Goal: Task Accomplishment & Management: Complete application form

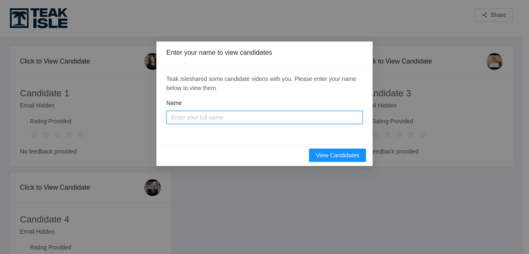
click at [280, 120] on input "Name" at bounding box center [264, 117] width 196 height 13
type input "deni"
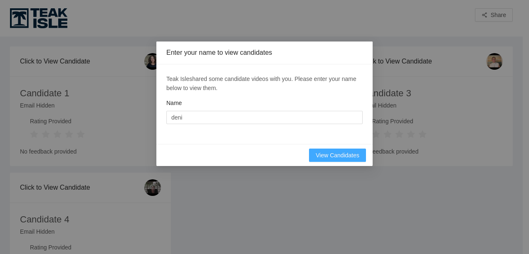
click at [336, 155] on span "View Candidates" at bounding box center [338, 155] width 44 height 9
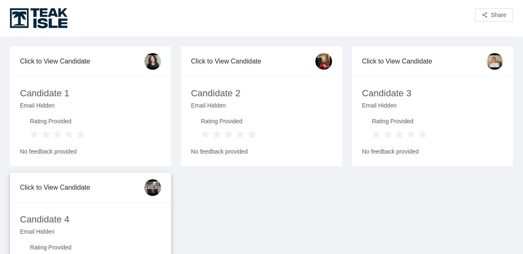
click at [83, 205] on div "Candidate 4 Email Hidden Rating Provided No feedback provided" at bounding box center [90, 248] width 161 height 90
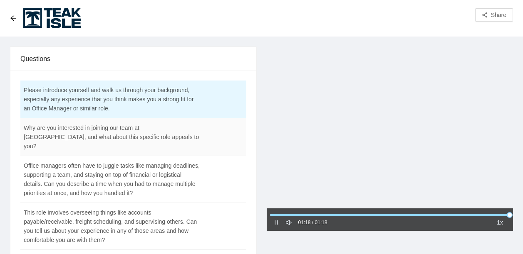
click at [105, 137] on td "Why are you interested in joining our team at [GEOGRAPHIC_DATA], and what about…" at bounding box center [112, 137] width 184 height 38
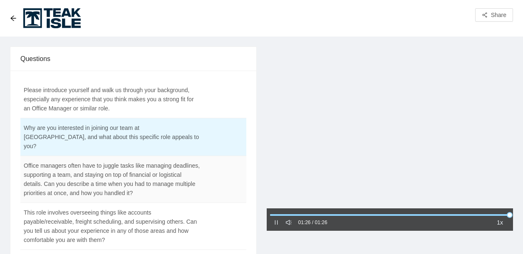
click at [98, 183] on td "Office managers often have to juggle tasks like managing deadlines, supporting …" at bounding box center [112, 179] width 184 height 47
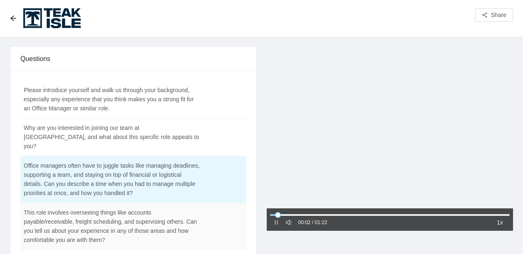
scroll to position [83, 0]
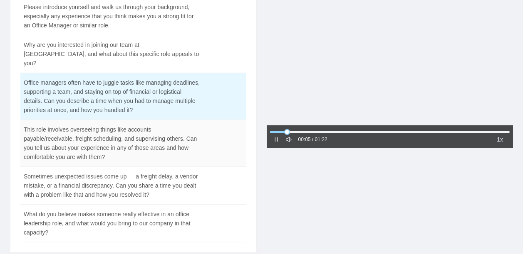
click at [132, 134] on td "This role involves overseeing things like accounts payable/receivable, freight …" at bounding box center [112, 143] width 184 height 47
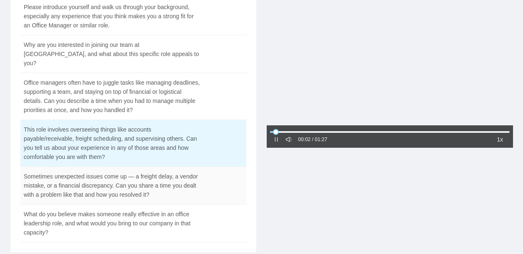
click at [136, 170] on td "Sometimes unexpected issues come up — a freight delay, a vendor mistake, or a f…" at bounding box center [112, 186] width 184 height 38
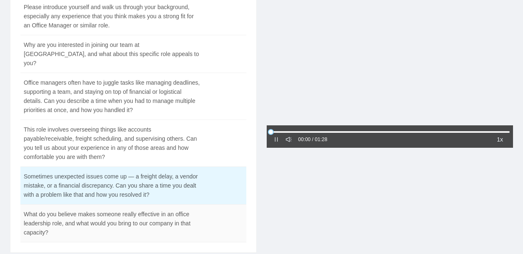
click at [139, 219] on td "What do you believe makes someone really effective in an office leadership role…" at bounding box center [112, 224] width 184 height 38
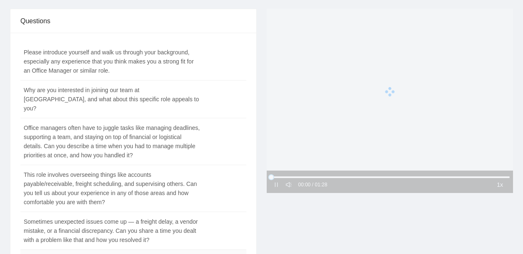
scroll to position [0, 0]
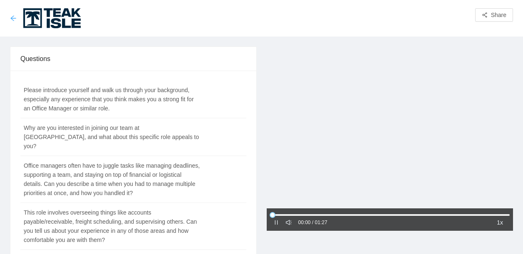
click at [11, 19] on icon "arrow-left" at bounding box center [12, 17] width 5 height 5
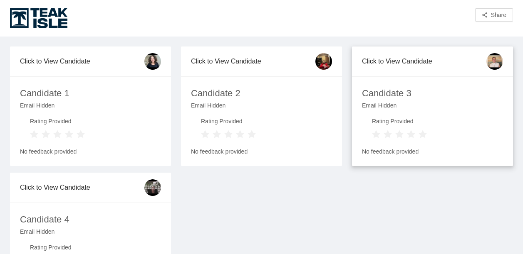
click at [399, 123] on div "Rating Provided" at bounding box center [399, 122] width 55 height 11
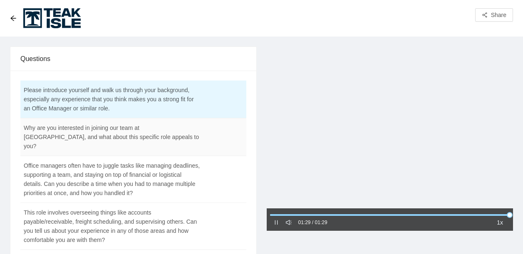
click at [158, 126] on td "Why are you interested in joining our team at [GEOGRAPHIC_DATA], and what about…" at bounding box center [112, 137] width 184 height 38
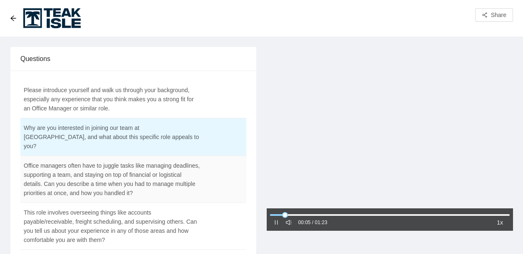
click at [190, 156] on td "Office managers often have to juggle tasks like managing deadlines, supporting …" at bounding box center [112, 179] width 184 height 47
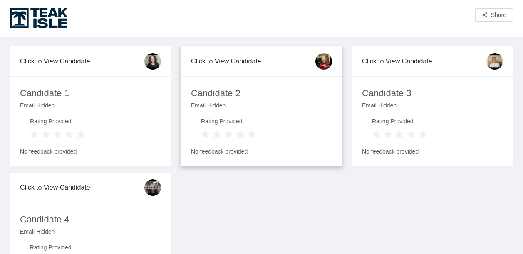
click at [242, 136] on icon "star" at bounding box center [240, 134] width 9 height 8
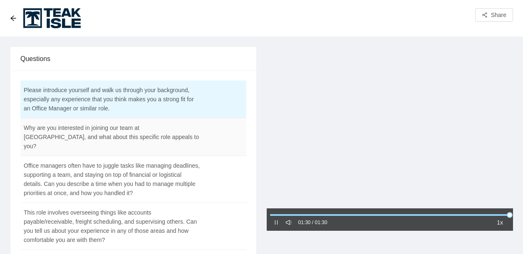
click at [204, 126] on td "Why are you interested in joining our team at [GEOGRAPHIC_DATA], and what about…" at bounding box center [112, 137] width 184 height 38
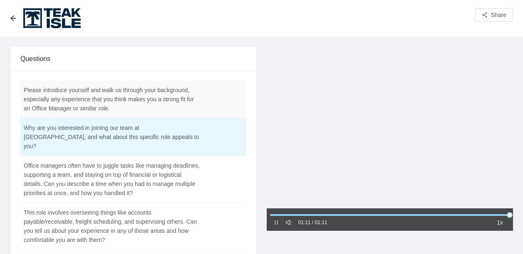
click at [212, 85] on td at bounding box center [226, 100] width 42 height 38
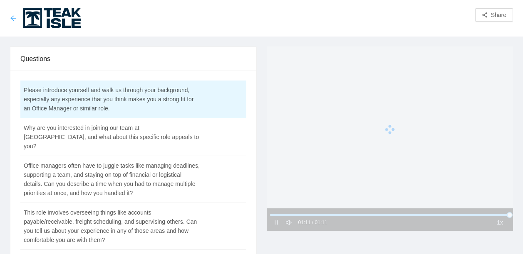
click at [11, 15] on icon "arrow-left" at bounding box center [13, 18] width 7 height 7
